Goal: Navigation & Orientation: Find specific page/section

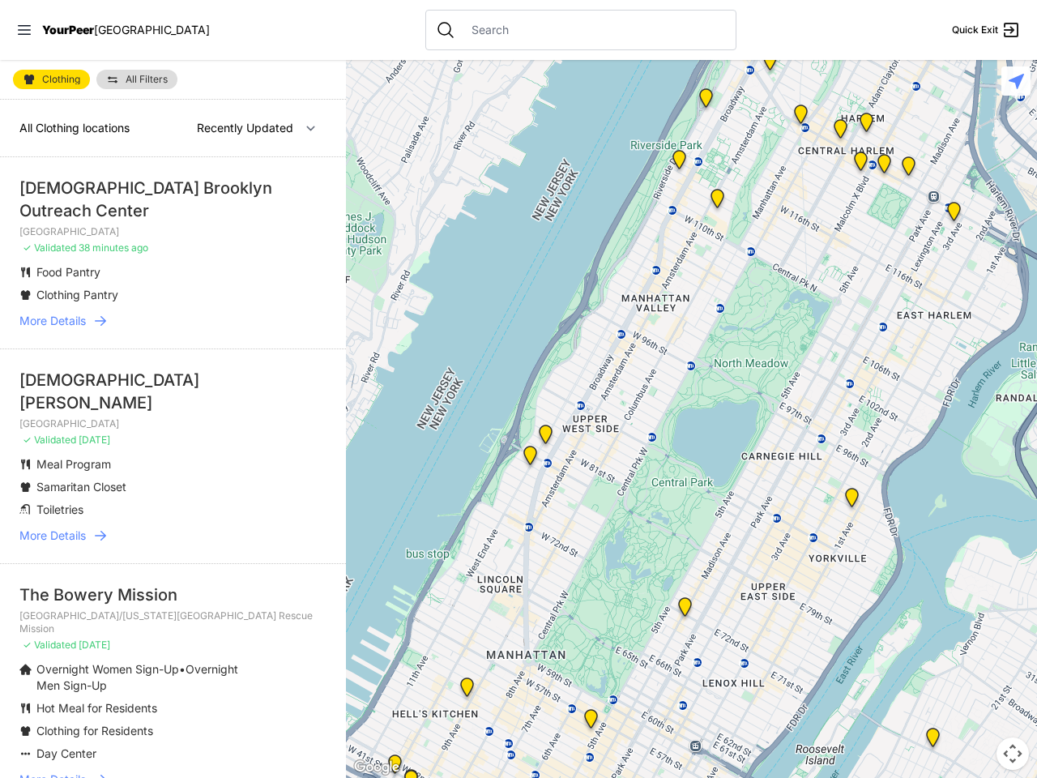
click at [24, 30] on icon at bounding box center [24, 30] width 13 height 10
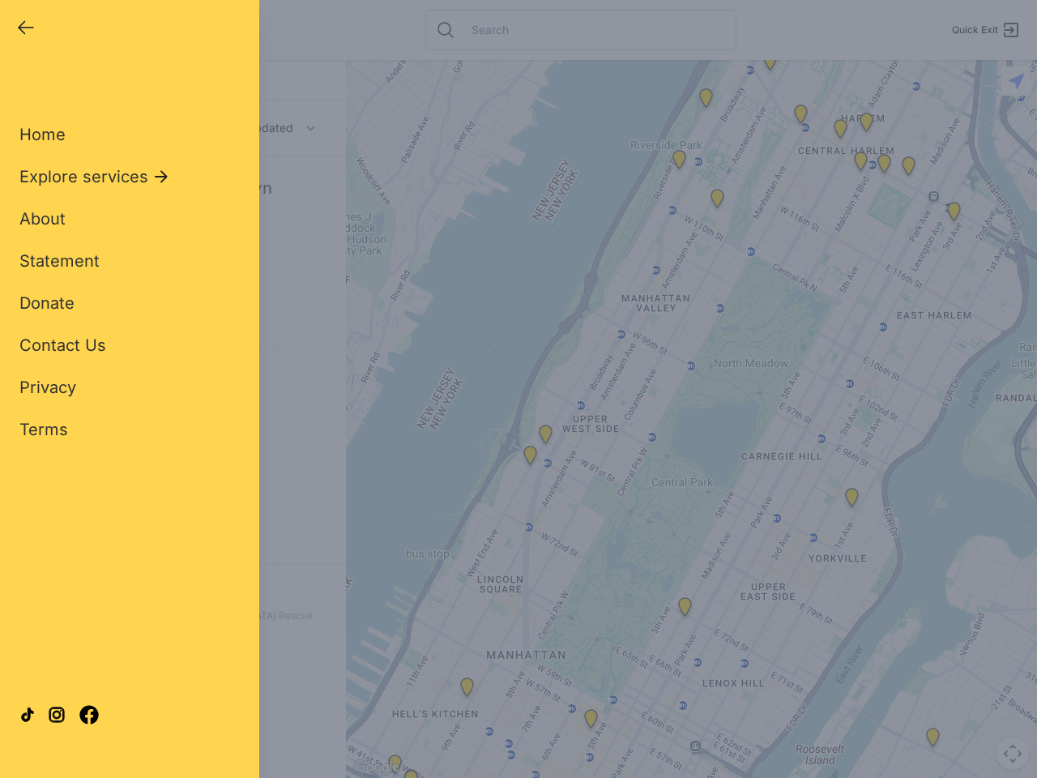
click at [691, 419] on div "Close panel YourPeer [GEOGRAPHIC_DATA] Quick Exit Single Adult Families Soup Ki…" at bounding box center [518, 389] width 1037 height 778
click at [685, 610] on div "Close panel YourPeer [GEOGRAPHIC_DATA] Quick Exit Single Adult Families Soup Ki…" at bounding box center [518, 389] width 1037 height 778
click at [706, 101] on div "Close panel YourPeer [GEOGRAPHIC_DATA] Quick Exit Single Adult Families Soup Ki…" at bounding box center [518, 389] width 1037 height 778
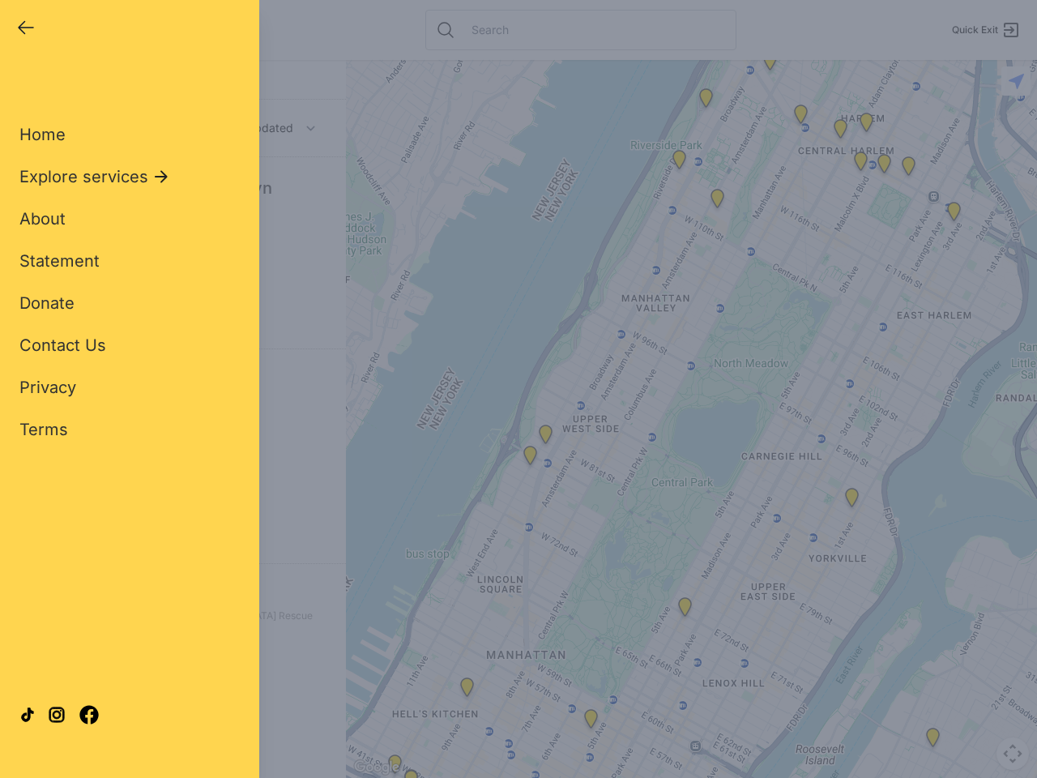
click at [770, 64] on div "Close panel YourPeer [GEOGRAPHIC_DATA] Quick Exit Single Adult Families Soup Ki…" at bounding box center [518, 389] width 1037 height 778
click at [800, 117] on div "Close panel YourPeer [GEOGRAPHIC_DATA] Quick Exit Single Adult Families Soup Ki…" at bounding box center [518, 389] width 1037 height 778
click at [840, 132] on div "Close panel YourPeer [GEOGRAPHIC_DATA] Quick Exit Single Adult Families Soup Ki…" at bounding box center [518, 389] width 1037 height 778
click at [954, 215] on div "Close panel YourPeer [GEOGRAPHIC_DATA] Quick Exit Single Adult Families Soup Ki…" at bounding box center [518, 389] width 1037 height 778
